Goal: Task Accomplishment & Management: Manage account settings

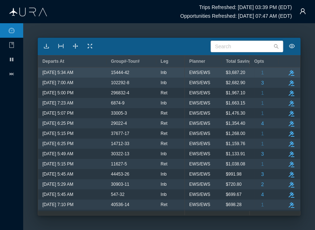
click at [170, 74] on div "Inb" at bounding box center [171, 72] width 20 height 9
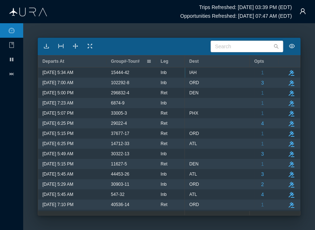
scroll to position [0, 393]
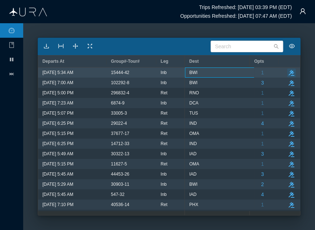
click at [289, 71] on icon "button" at bounding box center [292, 73] width 6 height 6
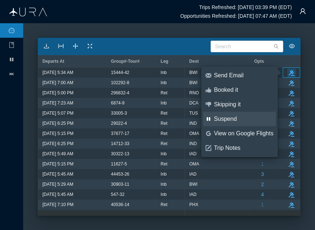
click at [236, 115] on div "Suspend" at bounding box center [243, 119] width 59 height 8
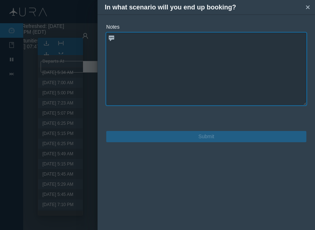
click at [187, 60] on textarea at bounding box center [206, 69] width 200 height 73
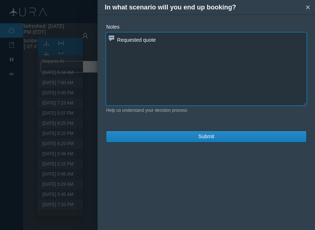
paste textarea "UA1540 Y [DATE] SMFIAH A 534A 1115A C 738 F 3:41 1609 UA1720 Y [DATE] IAHBWI C …"
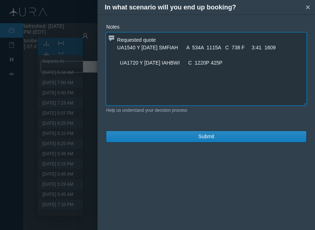
click at [188, 61] on textarea "Requested quote UA1540 Y [DATE] SMFIAH A 534A 1115A C 738 F 3:41 1609 UA1720 Y …" at bounding box center [206, 69] width 200 height 73
drag, startPoint x: 271, startPoint y: 48, endPoint x: 222, endPoint y: 45, distance: 49.0
click at [222, 45] on textarea "Requested quote UA1540 Y [DATE] SMFIAH A 534A 1115A C 738 F 3:41 1609 UA1720 Y …" at bounding box center [206, 69] width 200 height 73
click at [185, 48] on textarea "Requested quote UA1540 Y [DATE] SMFIAH A 534A 1115A UA1720 Y [DATE] IAHBWI 1220…" at bounding box center [206, 69] width 200 height 73
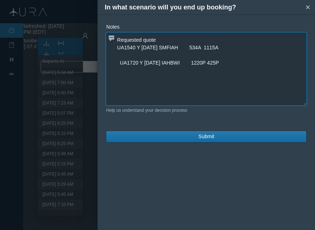
type textarea "Requested quote UA1540 Y [DATE] SMFIAH 534A 1115A UA1720 Y [DATE] IAHBWI 1220P …"
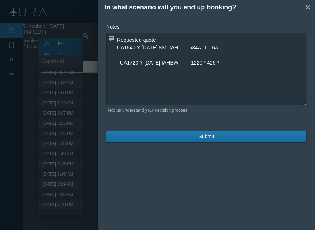
click at [163, 140] on button "Submit" at bounding box center [206, 136] width 200 height 11
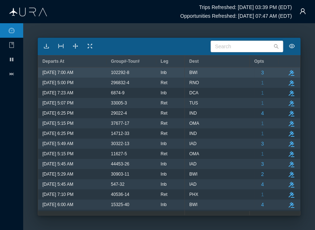
click at [73, 75] on span "[DATE] 7:00 AM" at bounding box center [57, 72] width 31 height 9
click at [73, 70] on span "[DATE] 7:00 AM" at bounding box center [57, 72] width 31 height 9
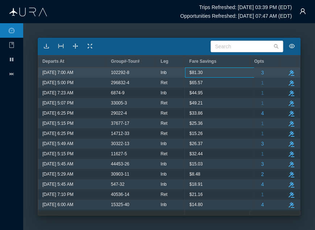
scroll to position [0, 0]
click at [219, 75] on div "$330.48" at bounding box center [221, 72] width 64 height 9
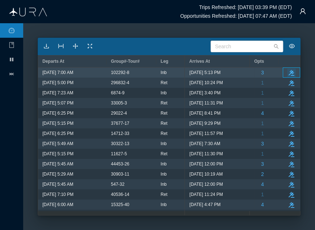
click at [289, 70] on icon "button" at bounding box center [292, 73] width 6 height 6
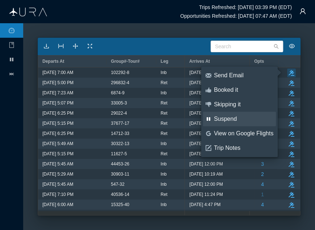
click at [227, 117] on div "Suspend" at bounding box center [243, 119] width 59 height 8
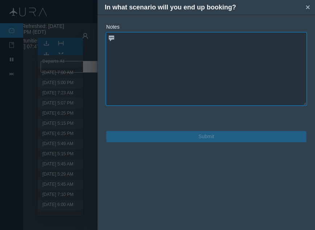
click at [241, 67] on textarea at bounding box center [206, 69] width 200 height 73
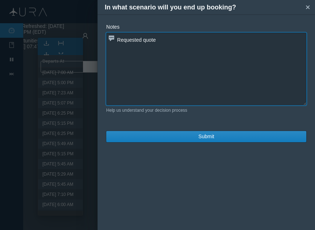
paste textarea "UA 587 Y [DATE] SMFORD A 700A 104P 1 738 F 4:04 1781 UA1288 Y [DATE] ORDBWI 1 2…"
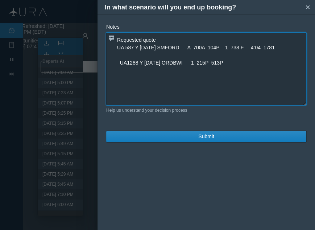
drag, startPoint x: 275, startPoint y: 45, endPoint x: 223, endPoint y: 49, distance: 52.0
click at [223, 49] on textarea "Requested quote UA 587 Y [DATE] SMFORD A 700A 104P 1 738 F 4:04 1781 UA1288 Y […" at bounding box center [206, 69] width 200 height 73
click at [191, 63] on textarea "Requested quote UA 587 Y [DATE] SMFORD A 700A 104P UA1288 Y [DATE] ORDBWI 1 215…" at bounding box center [206, 69] width 200 height 73
click at [187, 47] on textarea "Requested quote UA 587 Y [DATE] SMFORD A 700A 104P UA1288 Y [DATE] ORDBWI 215P …" at bounding box center [206, 69] width 200 height 73
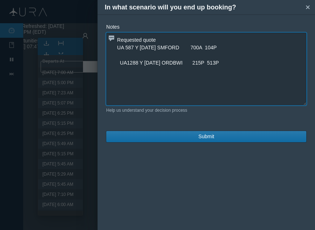
type textarea "Requested quote UA 587 Y [DATE] SMFORD 700A 104P UA1288 Y [DATE] ORDBWI 215P 51…"
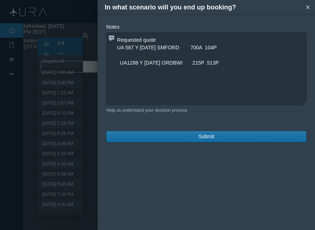
click at [205, 136] on span "Submit" at bounding box center [206, 137] width 16 height 8
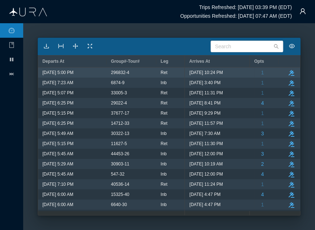
click at [74, 74] on span "[DATE] 5:00 PM" at bounding box center [57, 72] width 31 height 9
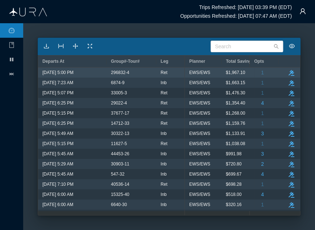
click at [177, 75] on div "Ret" at bounding box center [171, 72] width 20 height 9
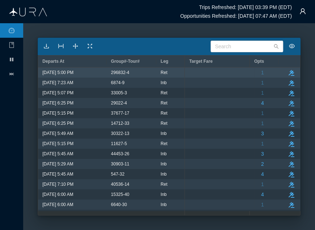
scroll to position [0, 610]
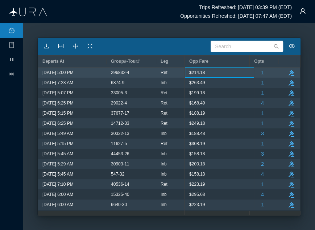
click at [153, 75] on div "296832-4" at bounding box center [132, 72] width 50 height 10
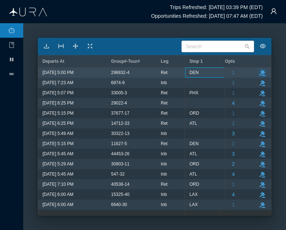
click at [259, 74] on icon "take-action" at bounding box center [262, 73] width 6 height 6
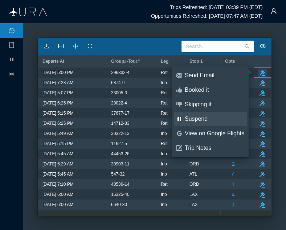
click at [205, 118] on div "Suspend" at bounding box center [214, 119] width 59 height 8
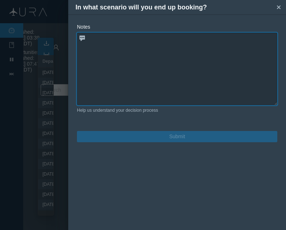
click at [181, 66] on textarea at bounding box center [177, 69] width 200 height 73
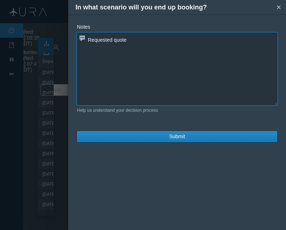
paste textarea "UA1770 Y [DATE] LGADEN B 500P 718P 7M8 F 4:18 1620 UA2852 Y [DATE] DENRNO 900P …"
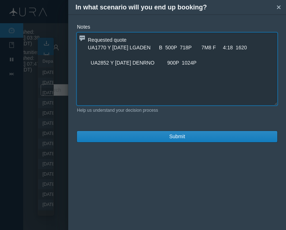
drag, startPoint x: 244, startPoint y: 47, endPoint x: 195, endPoint y: 47, distance: 48.2
click at [195, 47] on textarea "Requested quote UA1770 Y [DATE] LGADEN B 500P 718P 7M8 F 4:18 1620 UA2852 Y [DA…" at bounding box center [177, 69] width 200 height 73
click at [158, 48] on textarea "Requested quote UA1770 Y [DATE] LGADEN B 500P 718P UA2852 Y [DATE] DENRNO 900P …" at bounding box center [177, 69] width 200 height 73
click at [88, 45] on textarea "Requested quote UA1770 Y [DATE] LGADEN 500P 718P UA2852 Y [DATE] DENRNO 900P 10…" at bounding box center [177, 69] width 200 height 73
click at [89, 62] on textarea "Requested quote UA1770 Y [DATE] LGADEN 500P 718P UA2852 Y [DATE] DENRNO 900P 10…" at bounding box center [177, 69] width 200 height 73
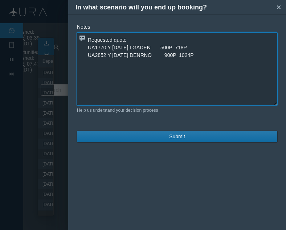
type textarea "Requested quote UA1770 Y [DATE] LGADEN 500P 718P UA2852 Y [DATE] DENRNO 900P 10…"
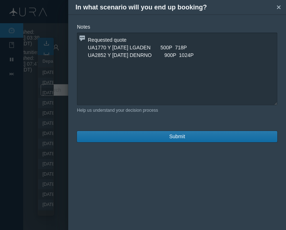
click at [161, 133] on button "Submit" at bounding box center [177, 136] width 200 height 11
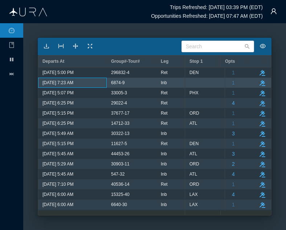
click at [93, 83] on div "[DATE] 7:23 AM" at bounding box center [72, 82] width 60 height 9
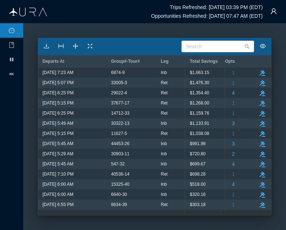
scroll to position [0, 36]
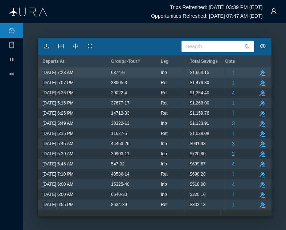
click at [196, 73] on span "$1,663.15" at bounding box center [199, 72] width 19 height 9
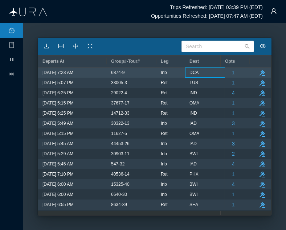
scroll to position [0, 465]
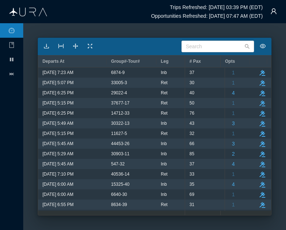
click at [0, 96] on ul "pause" at bounding box center [11, 126] width 23 height 207
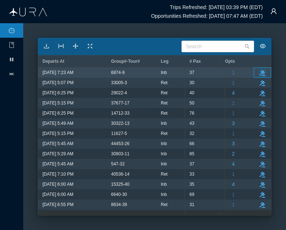
click at [259, 73] on icon "take-action" at bounding box center [262, 73] width 6 height 6
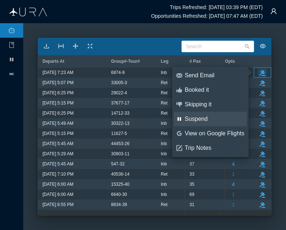
click at [199, 118] on div "Suspend" at bounding box center [214, 119] width 59 height 8
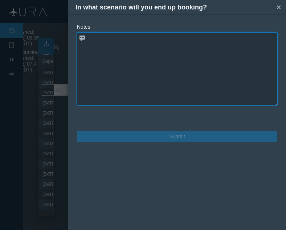
drag, startPoint x: 174, startPoint y: 83, endPoint x: 165, endPoint y: 77, distance: 11.0
click at [174, 83] on textarea at bounding box center [177, 69] width 200 height 73
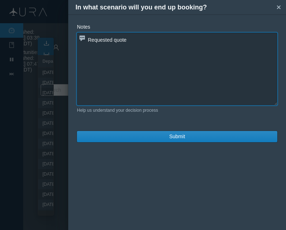
paste textarea "DL 786 Y [DATE] SEADCA 723A 340P"
type textarea "Requested quote DL 786 Y [DATE] SEADCA 723A 340P"
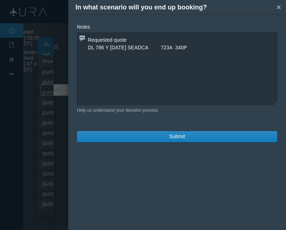
click at [168, 129] on form "Notes Requested quote DL 786 Y [DATE] SEADCA 723A 340P Help us understand your …" at bounding box center [177, 82] width 200 height 119
click at [167, 143] on div "Notes Requested quote DL 786 Y [DATE] SEADCA 723A 340P Help us understand your …" at bounding box center [177, 83] width 218 height 136
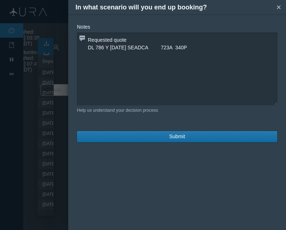
click at [170, 137] on span "Submit" at bounding box center [177, 137] width 16 height 8
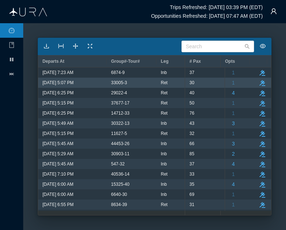
click at [160, 82] on div "Ret" at bounding box center [170, 83] width 29 height 10
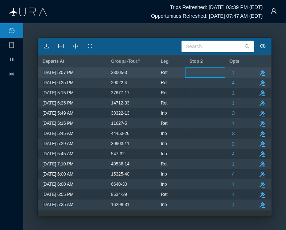
click at [222, 73] on div at bounding box center [221, 72] width 64 height 9
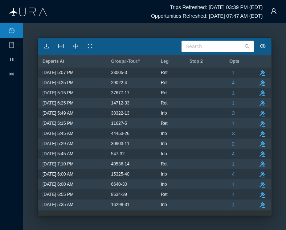
click at [187, 62] on div "Stop 2" at bounding box center [221, 61] width 73 height 12
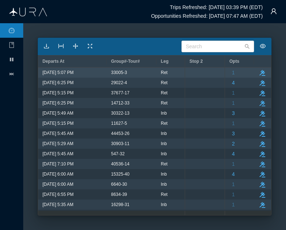
click at [167, 76] on div "Ret" at bounding box center [171, 72] width 20 height 9
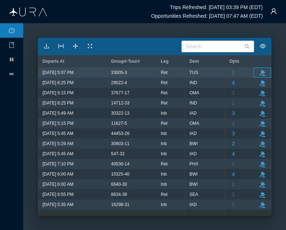
click at [267, 73] on div "take-action" at bounding box center [262, 72] width 17 height 10
click at [264, 73] on icon "button" at bounding box center [262, 73] width 6 height 6
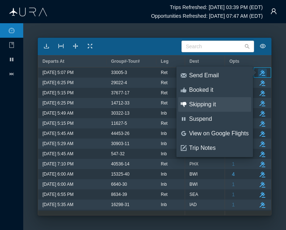
click at [215, 110] on link "thumbs-down Skipping it" at bounding box center [214, 104] width 73 height 15
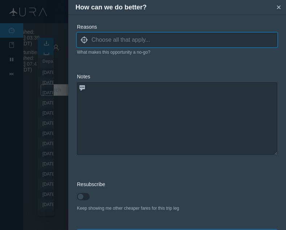
click at [152, 37] on input at bounding box center [184, 39] width 186 height 11
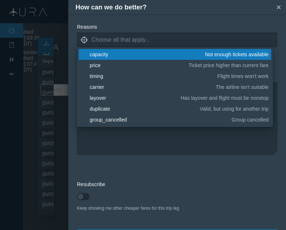
click at [126, 57] on div "capacity" at bounding box center [146, 54] width 113 height 7
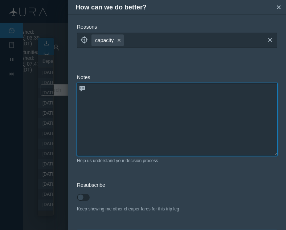
click at [115, 142] on textarea at bounding box center [177, 119] width 200 height 73
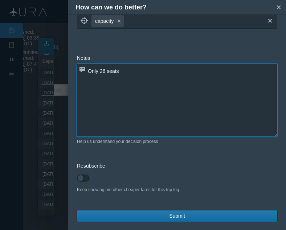
type textarea "Only 26 seats"
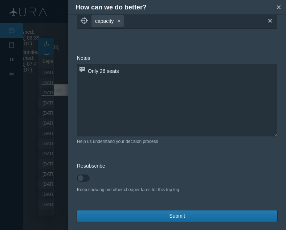
click at [164, 215] on button "Submit" at bounding box center [177, 215] width 200 height 11
